Goal: Find specific page/section: Find specific page/section

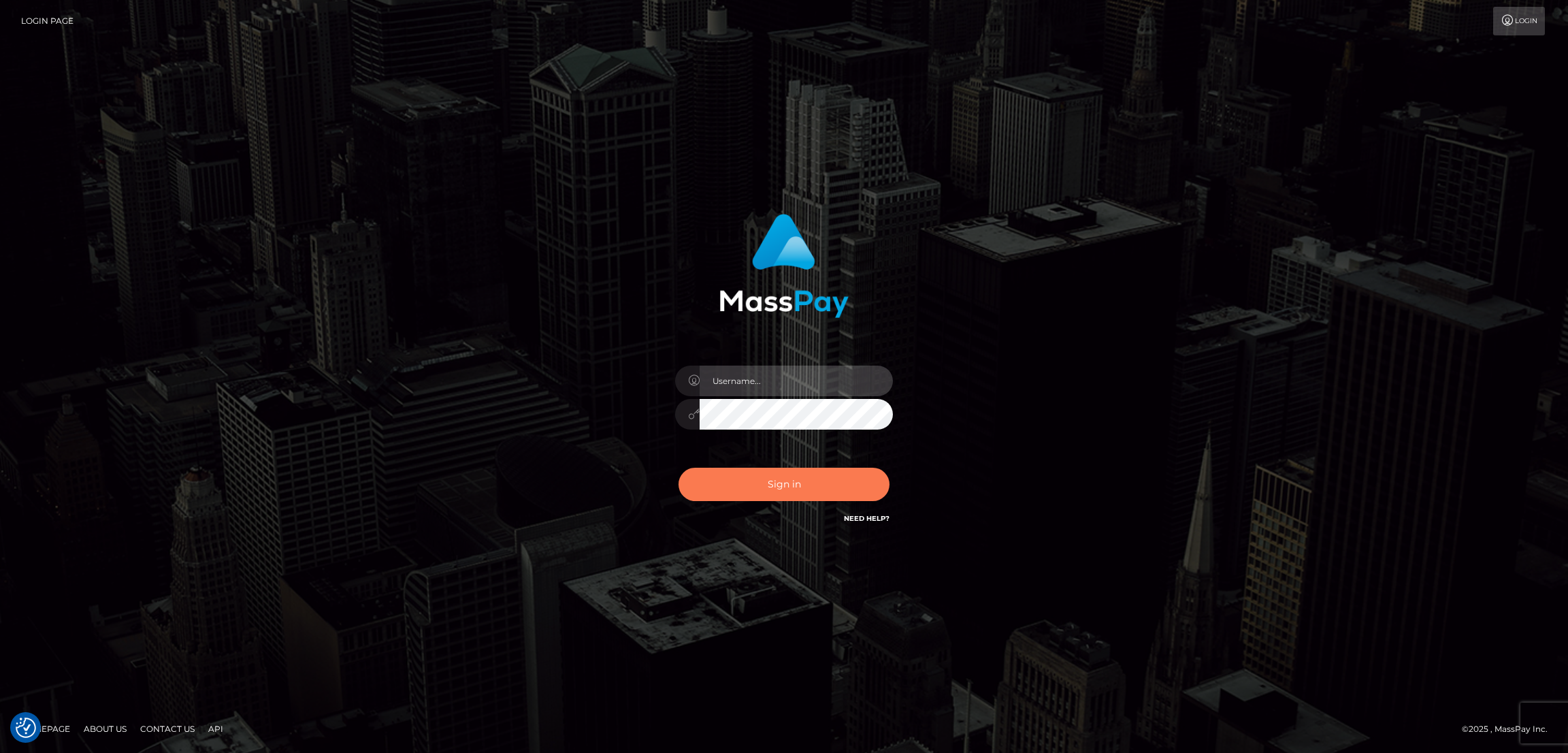
type input "by.es2"
click at [810, 486] on button "Sign in" at bounding box center [784, 484] width 211 height 33
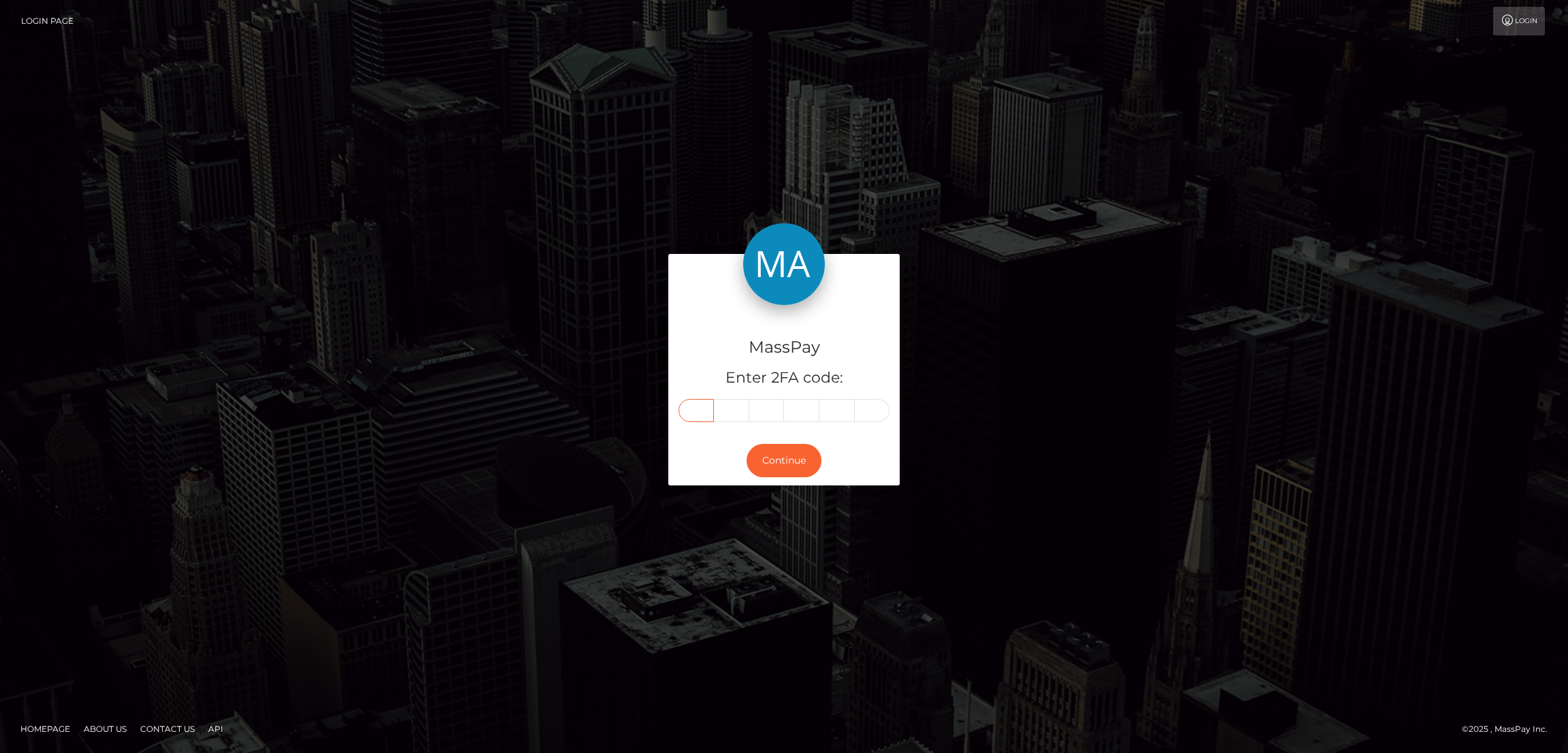
click at [699, 406] on input "text" at bounding box center [696, 410] width 35 height 23
paste input "2"
type input "2"
type input "8"
type input "7"
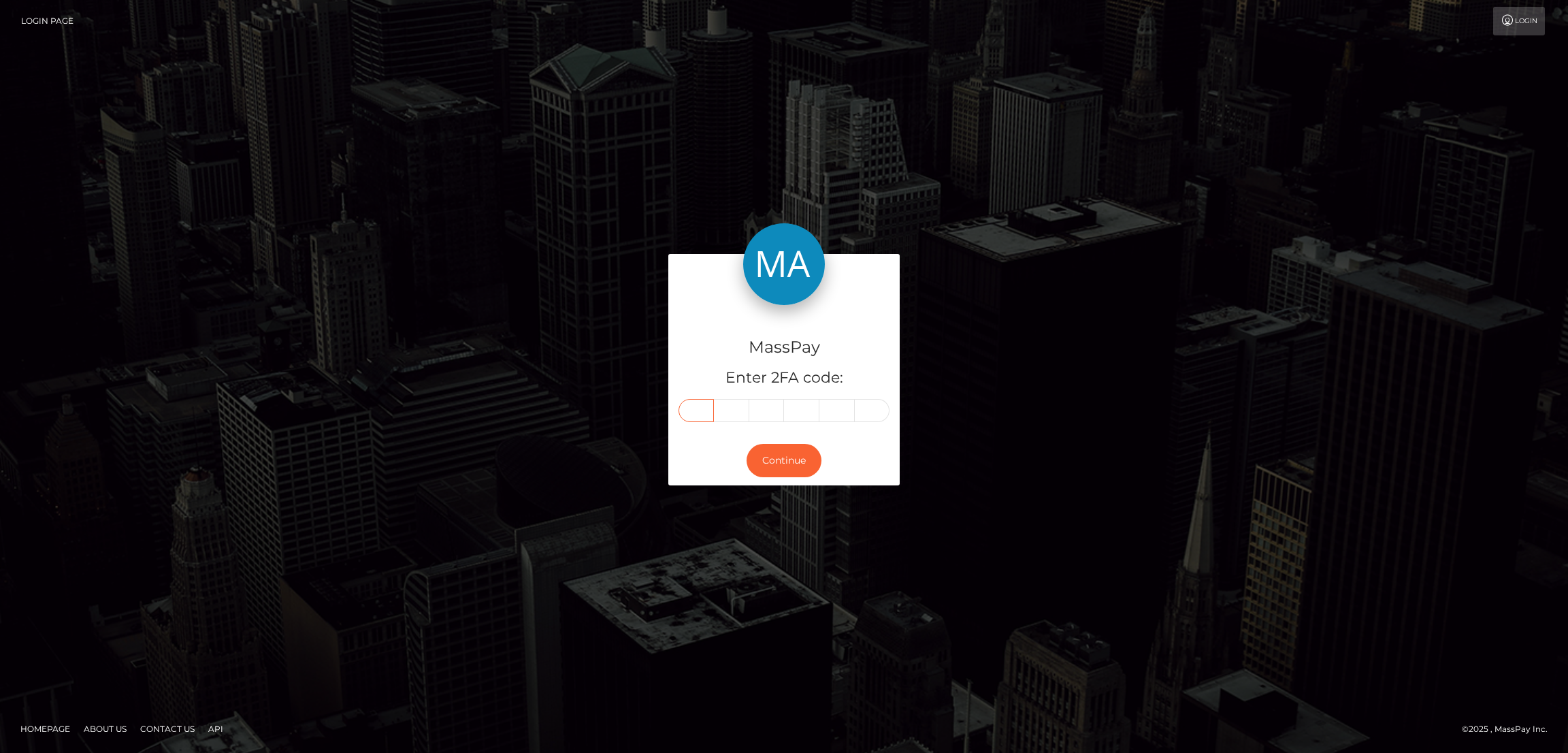
type input "0"
type input "7"
type input "0"
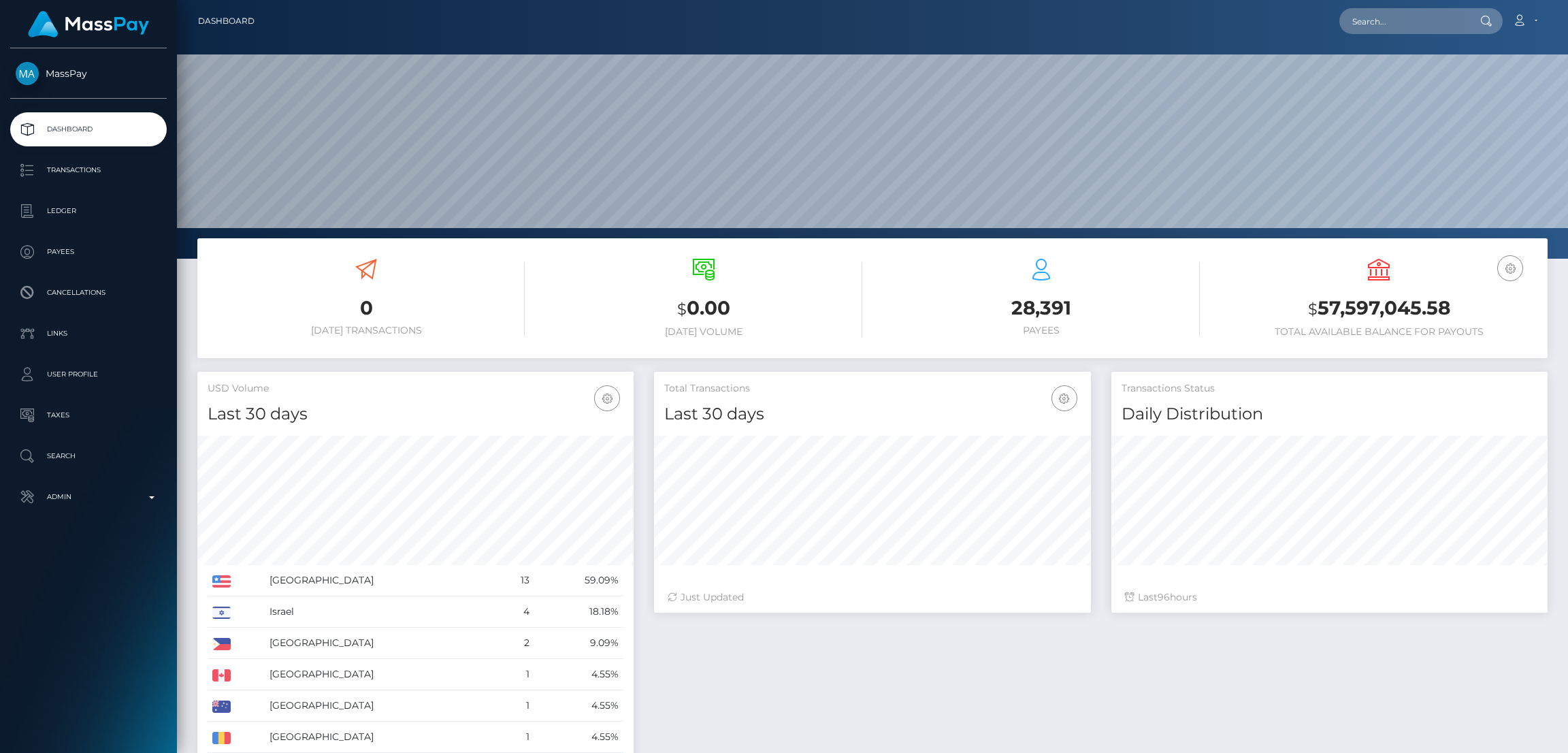
scroll to position [241, 436]
click at [1367, 17] on input "text" at bounding box center [1403, 21] width 128 height 26
paste input "allyhubble04@gmail.com"
type input "allyhubble04@gmail.com"
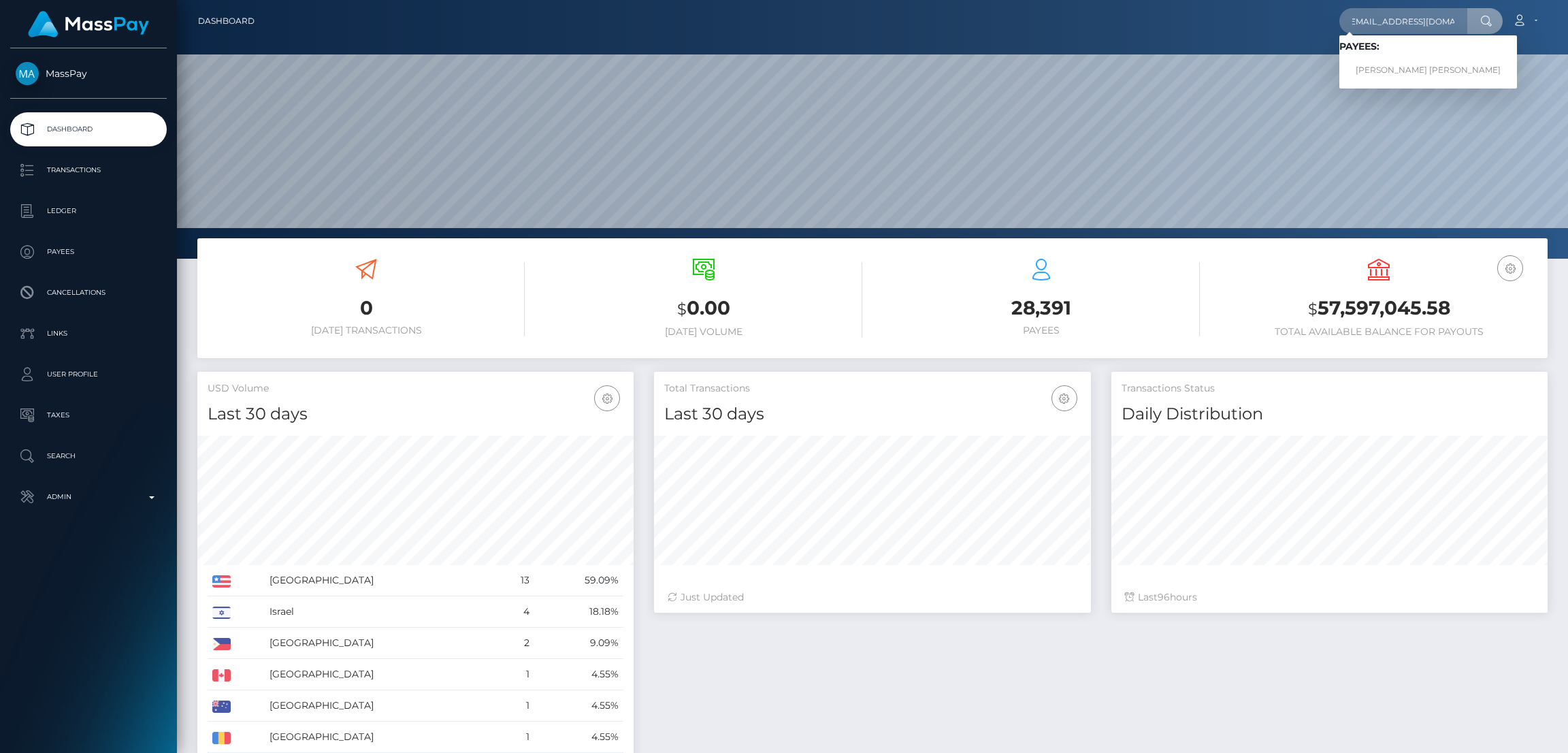
scroll to position [0, 0]
click at [1404, 68] on link "ALEXANDRA MICHELLE LAMOTHE FRESHOUR" at bounding box center [1429, 70] width 178 height 25
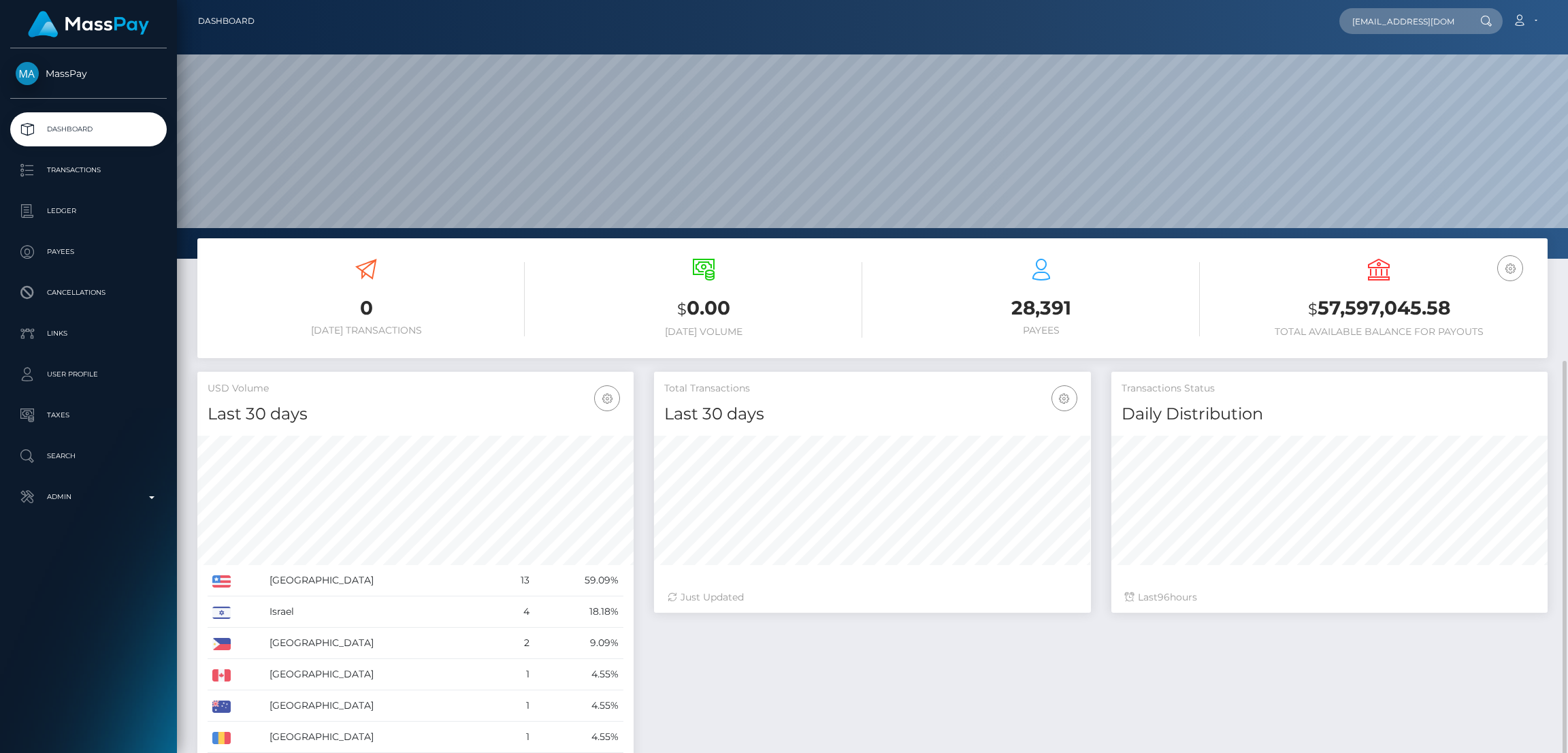
scroll to position [202, 0]
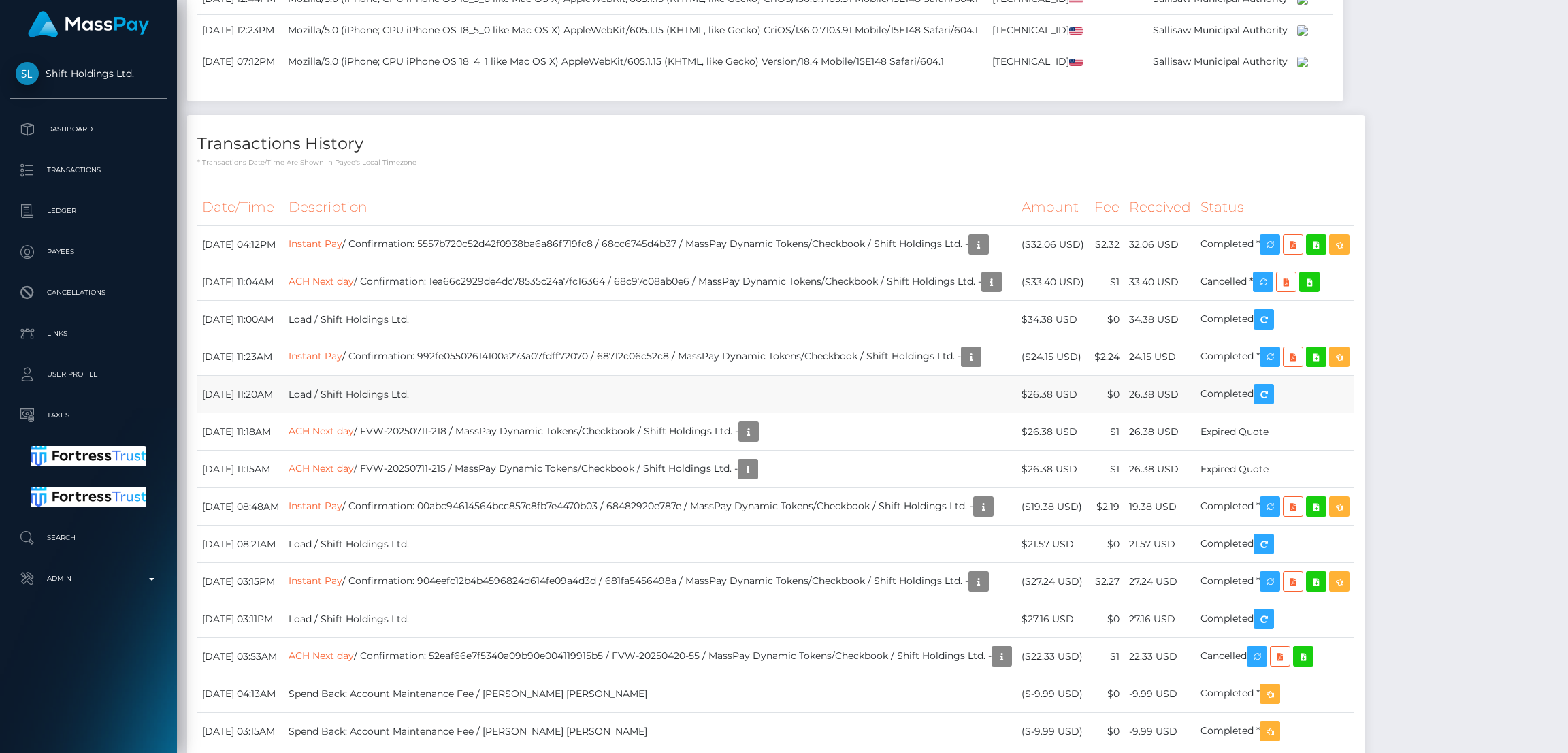
scroll to position [3268, 0]
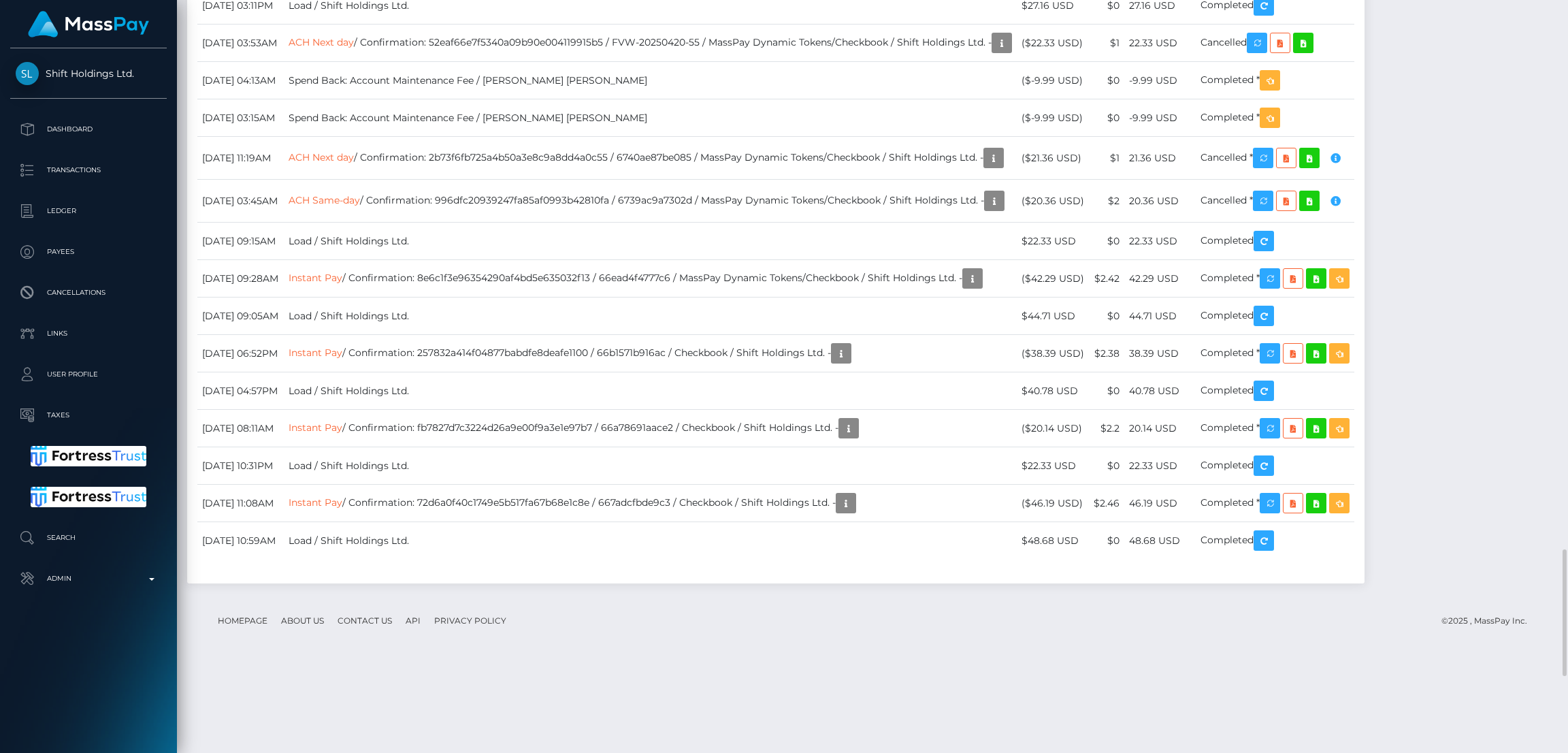
drag, startPoint x: 201, startPoint y: 212, endPoint x: 292, endPoint y: 213, distance: 91.0
copy td "September 16, 2025"
drag, startPoint x: 199, startPoint y: 177, endPoint x: 292, endPoint y: 178, distance: 93.0
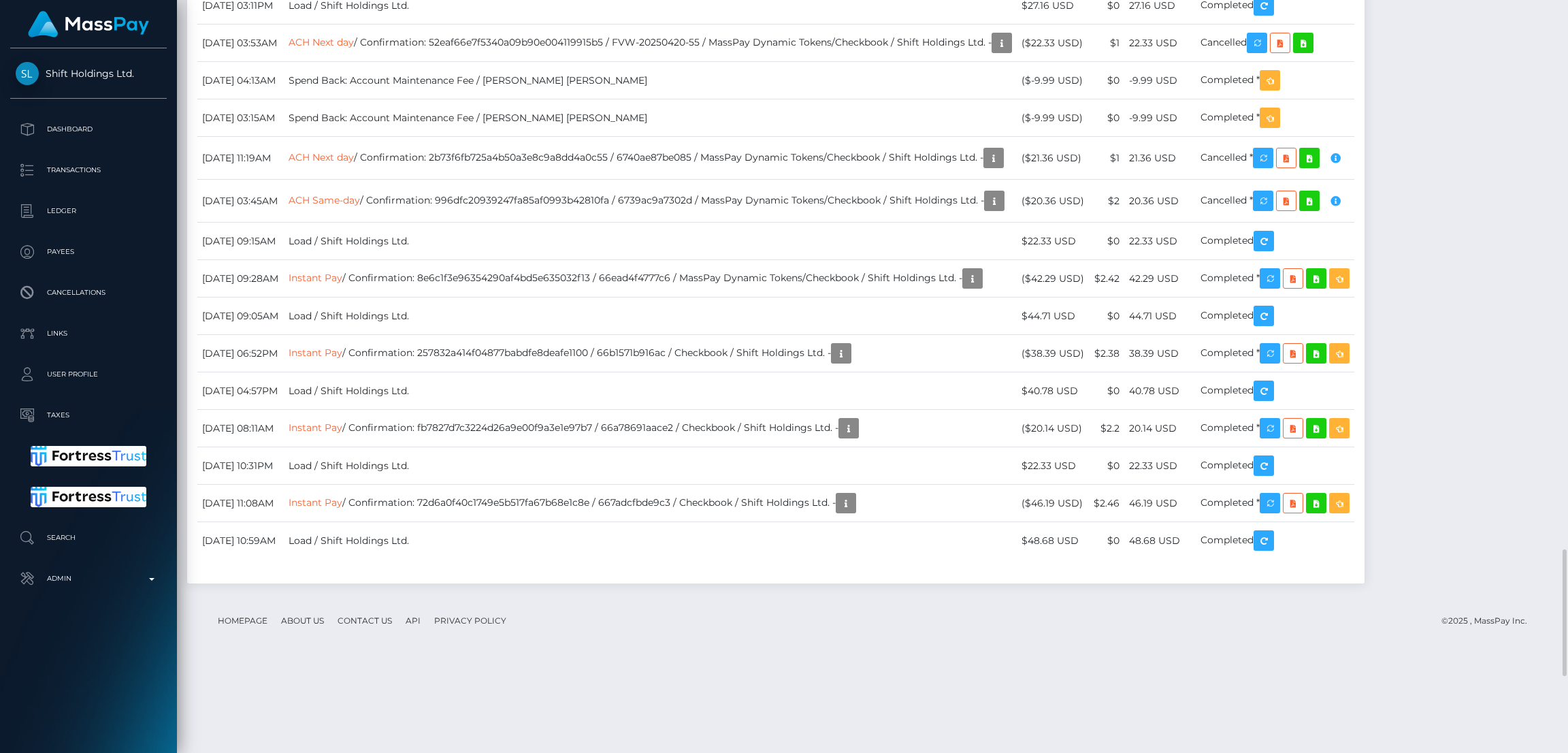
copy td "September 18, 2025"
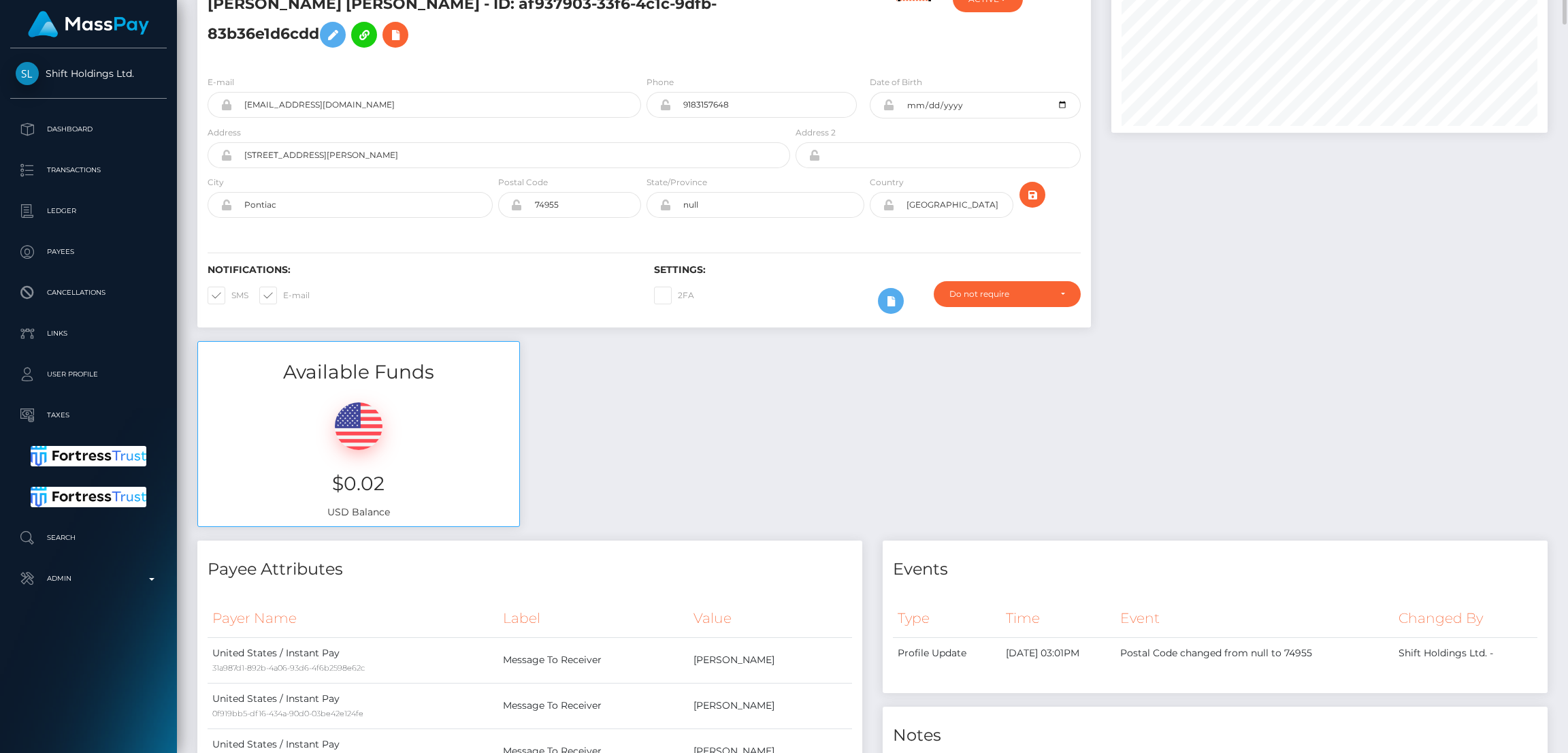
scroll to position [0, 0]
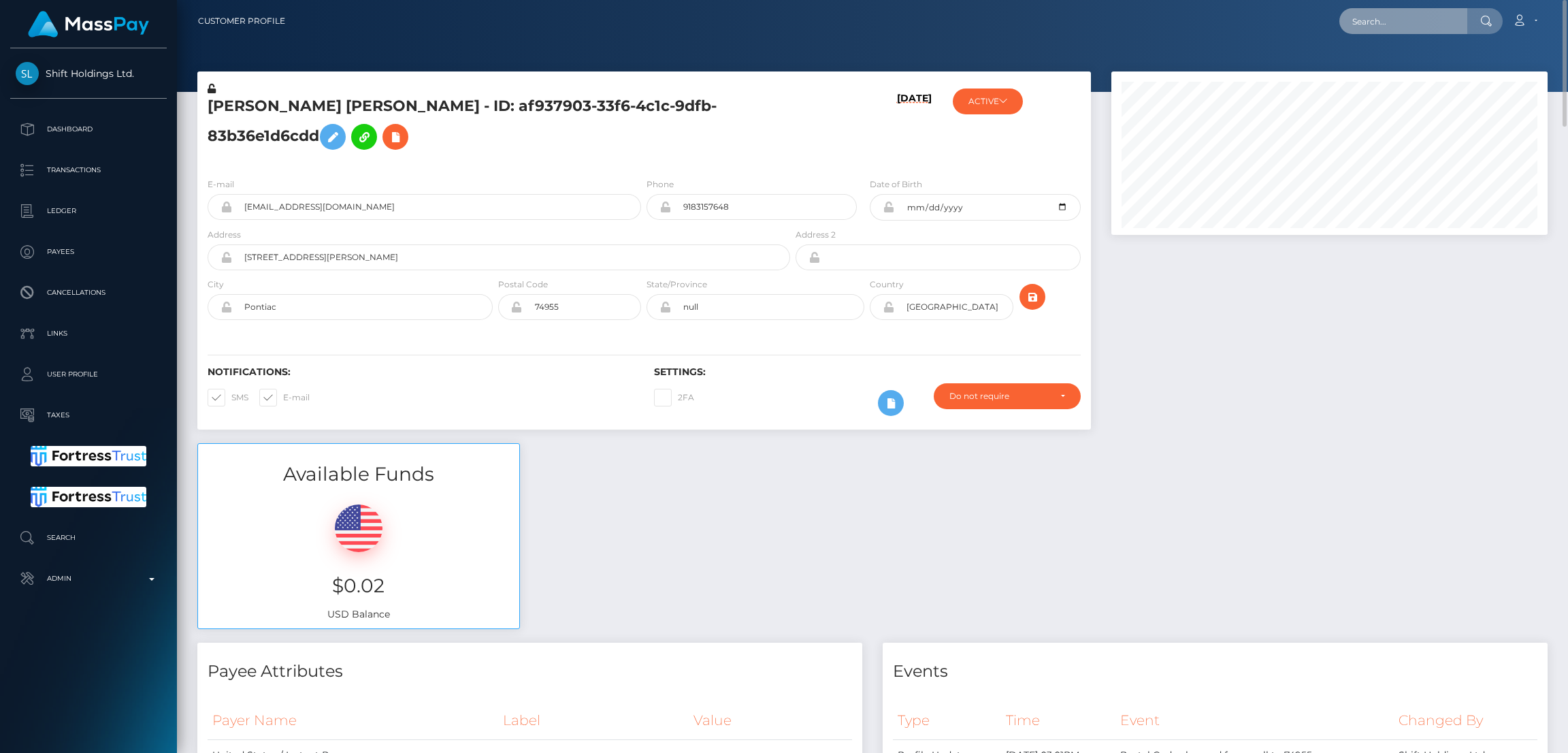
click at [1371, 20] on input "text" at bounding box center [1403, 21] width 128 height 26
paste input "1breklorraine7@gmail.com"
type input "1breklorraine7@gmail.com"
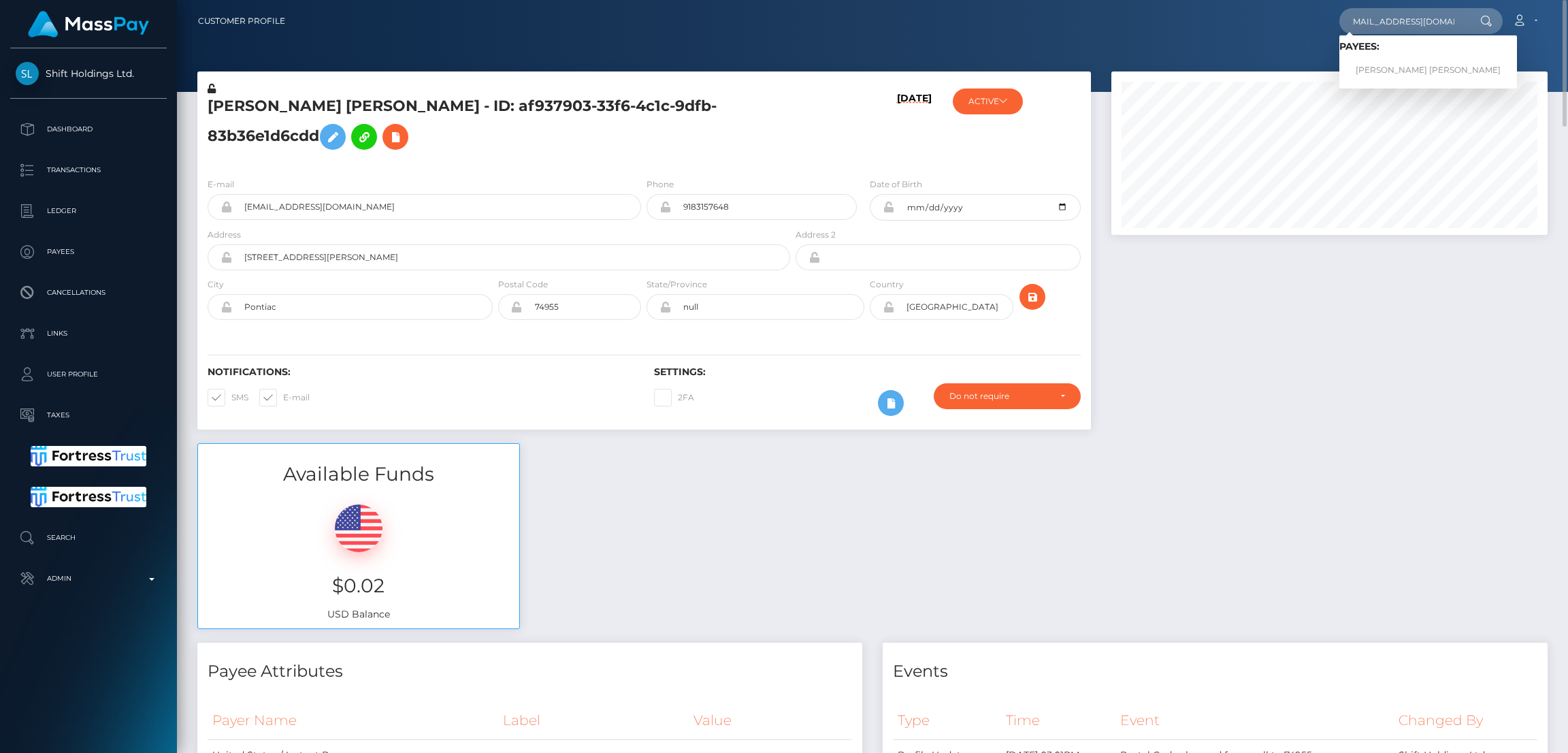
scroll to position [0, 0]
click at [1386, 77] on link "ASHLEY BREK LORRAINE VILCHUCK" at bounding box center [1429, 70] width 178 height 25
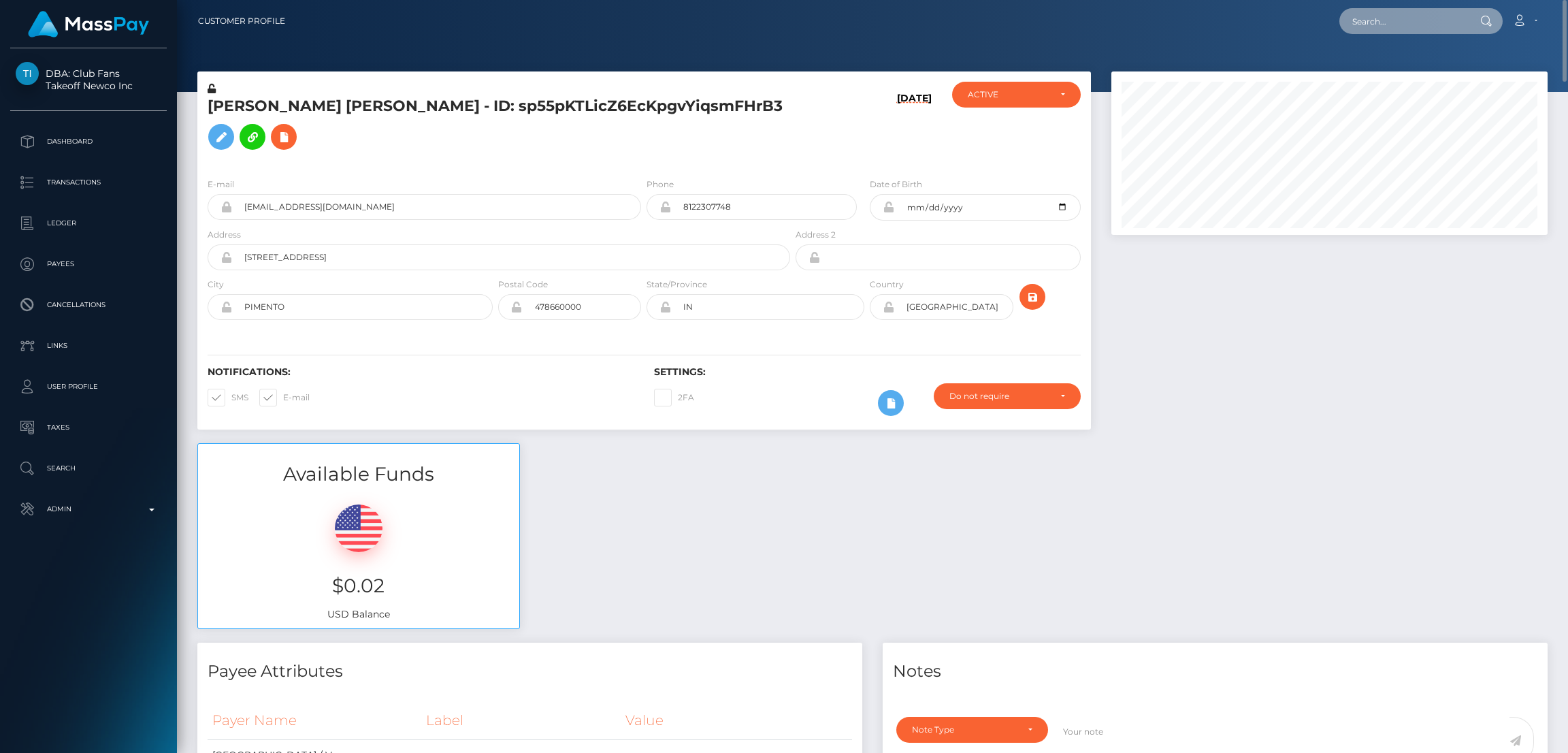
click at [1394, 11] on input "text" at bounding box center [1403, 21] width 128 height 26
paste input "[EMAIL_ADDRESS][DOMAIN_NAME]"
type input "[EMAIL_ADDRESS][DOMAIN_NAME]"
click at [1388, 71] on link "Tyler Wing" at bounding box center [1394, 70] width 109 height 25
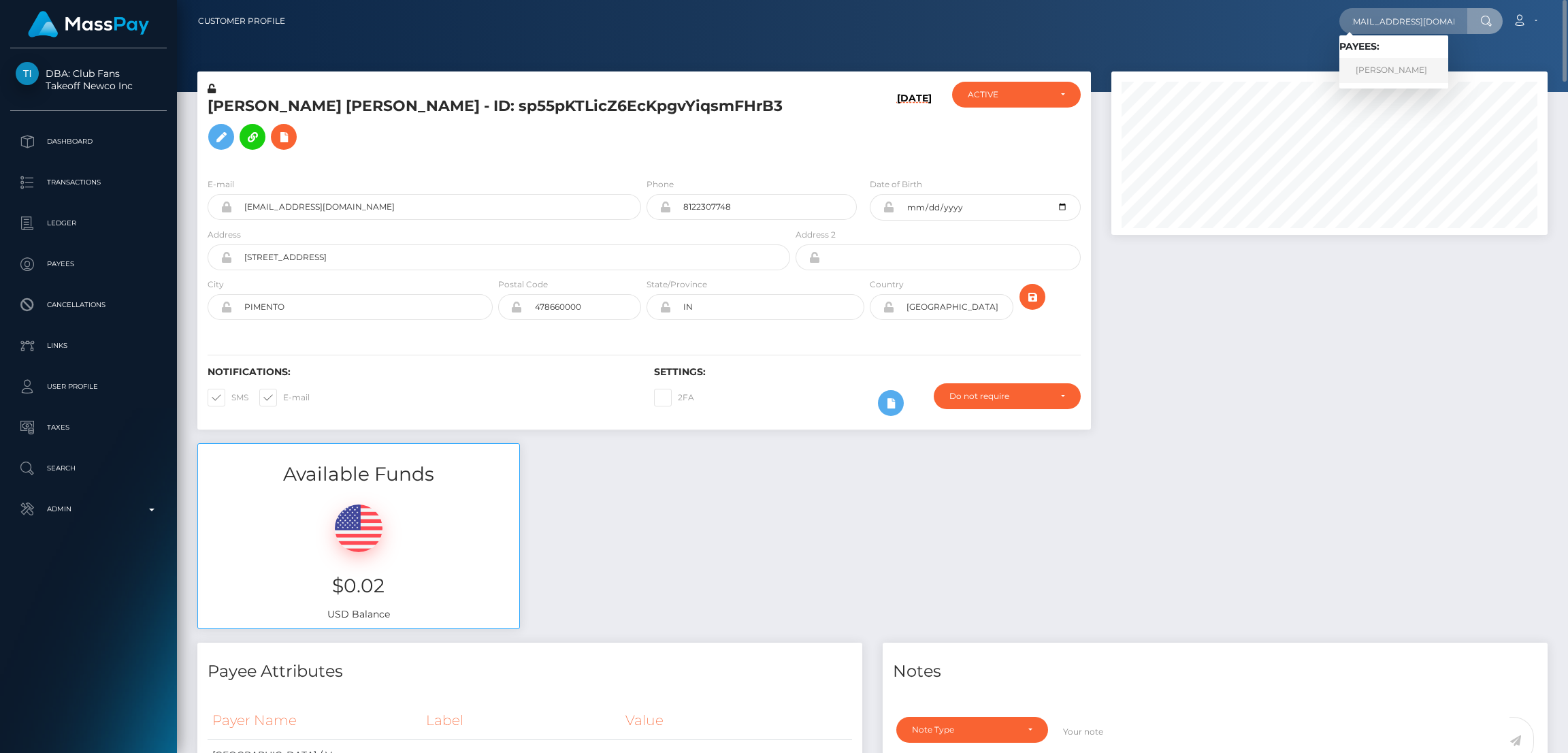
scroll to position [0, 0]
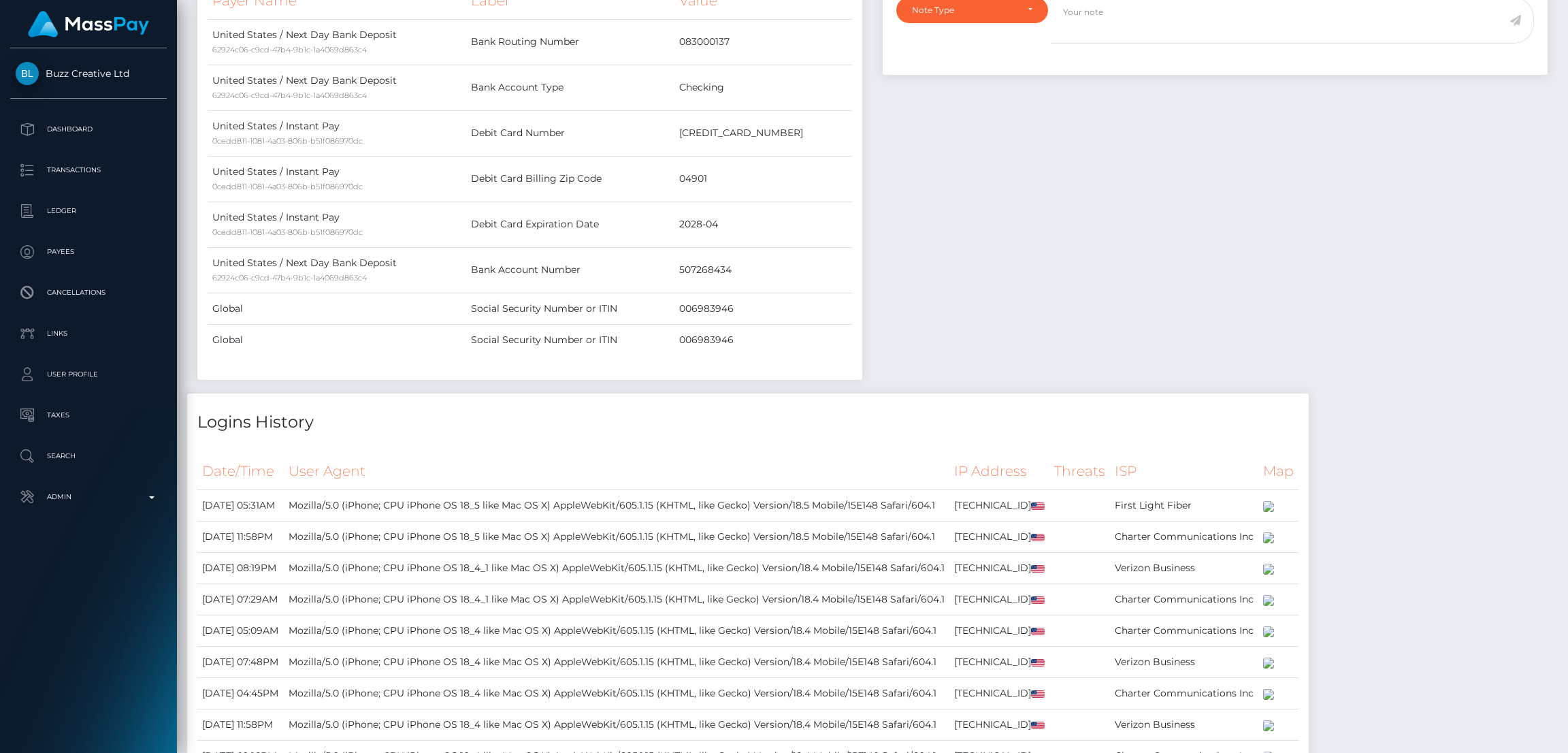
scroll to position [188, 0]
